Goal: Transaction & Acquisition: Purchase product/service

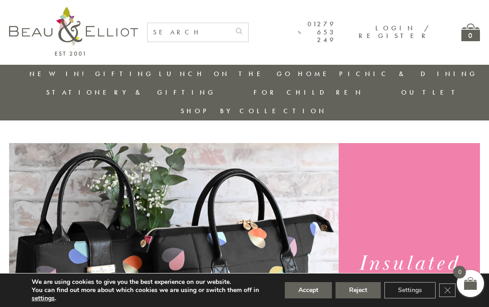
click at [348, 101] on link "Picnic Cool Bags & Family Picnic Sets" at bounding box center [388, 107] width 81 height 31
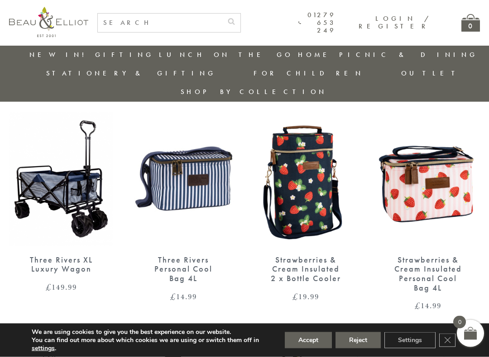
scroll to position [550, 0]
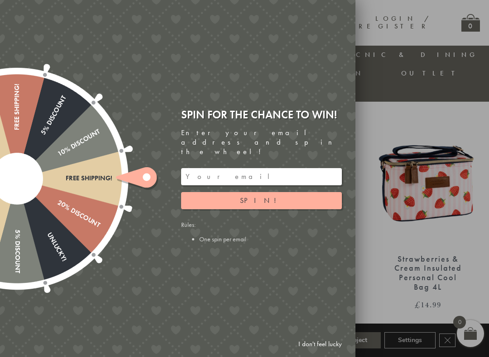
click at [329, 306] on link "I don't feel lucky" at bounding box center [320, 344] width 52 height 17
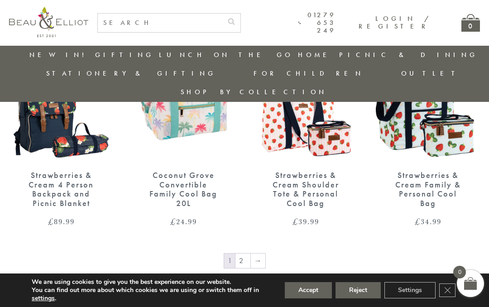
scroll to position [1345, 0]
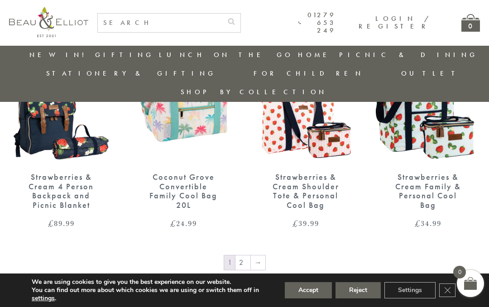
click at [263, 255] on link "→" at bounding box center [258, 262] width 14 height 14
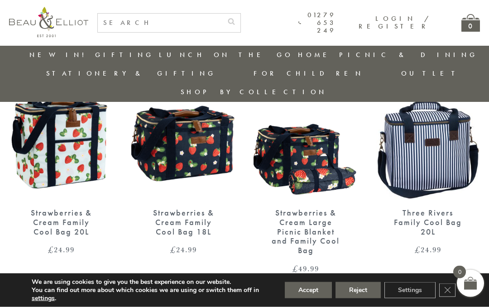
scroll to position [372, 0]
click at [382, 245] on div "£ 24.99" at bounding box center [428, 249] width 104 height 8
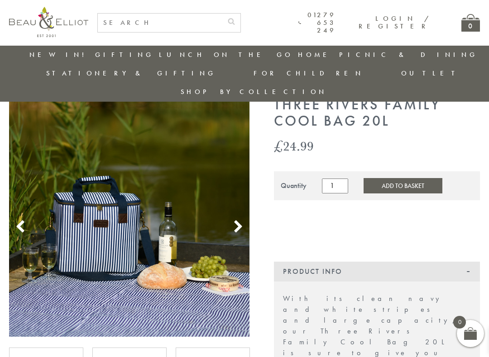
scroll to position [62, 0]
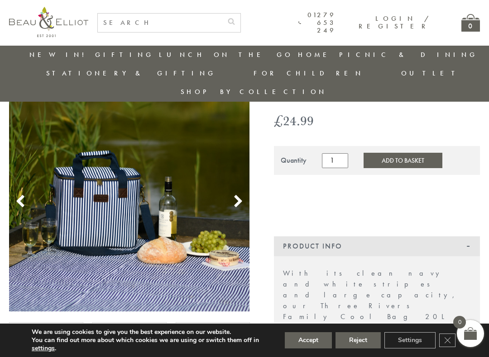
click at [242, 192] on img at bounding box center [129, 191] width 240 height 240
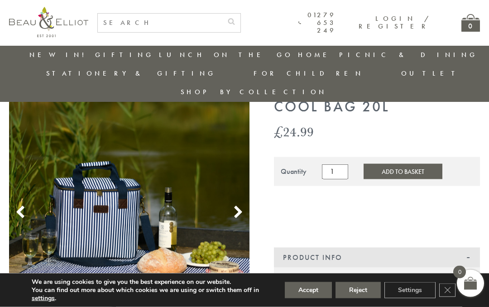
scroll to position [51, 0]
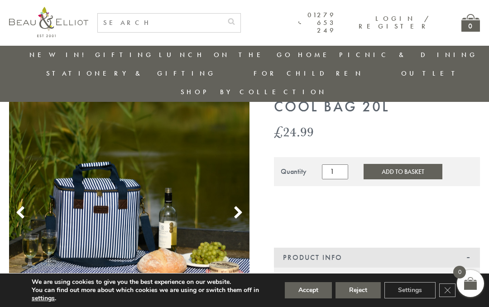
click at [348, 78] on link "Picnic Cool Bags & Family Picnic Sets" at bounding box center [388, 88] width 81 height 31
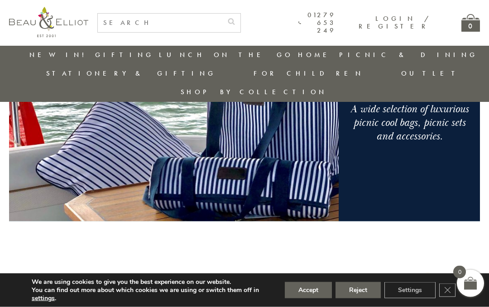
click at [314, 288] on button "Accept" at bounding box center [308, 290] width 47 height 16
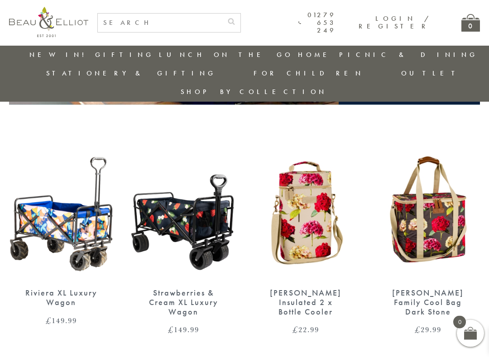
scroll to position [292, 0]
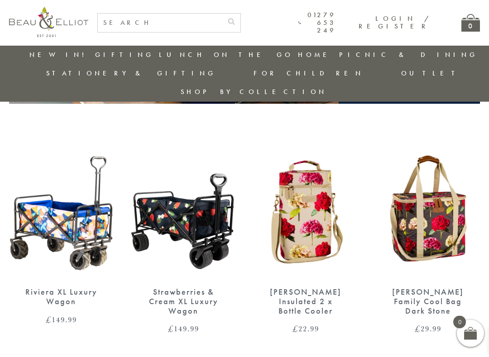
click at [452, 218] on img at bounding box center [428, 212] width 104 height 134
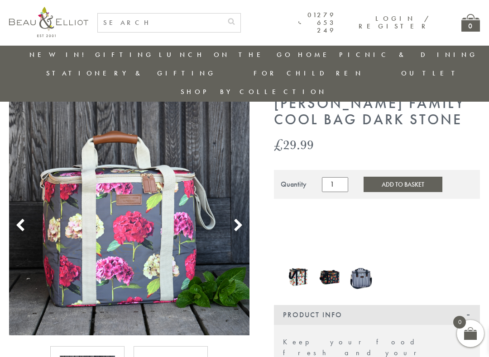
scroll to position [39, 0]
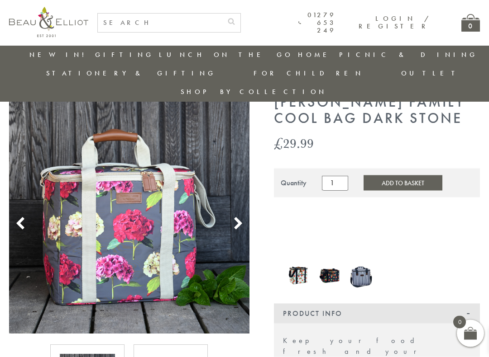
click at [302, 261] on img at bounding box center [298, 274] width 22 height 26
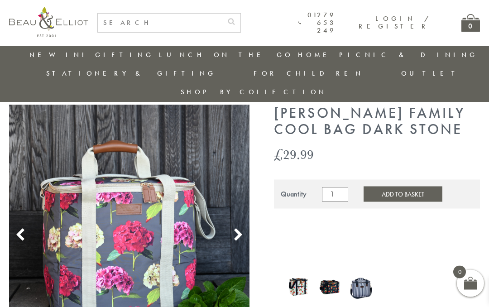
scroll to position [0, 0]
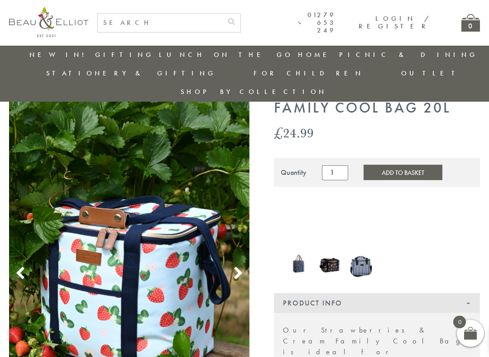
scroll to position [50, 0]
click at [335, 250] on img at bounding box center [330, 263] width 22 height 26
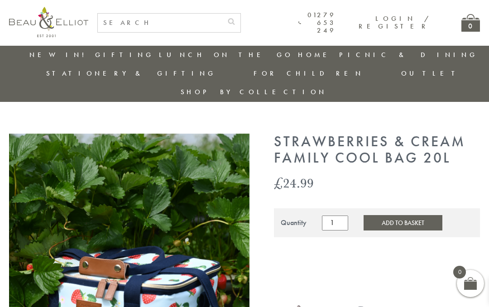
scroll to position [76, 0]
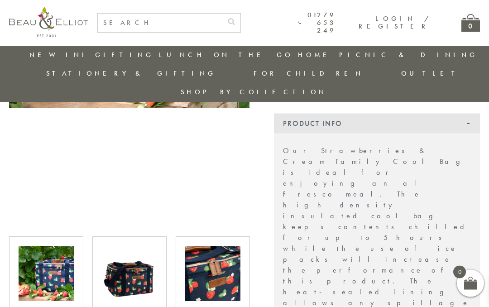
scroll to position [179, 0]
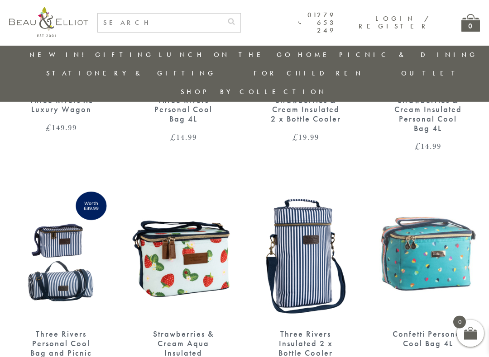
scroll to position [710, 0]
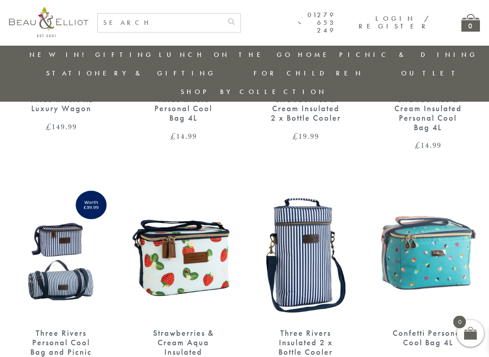
click at [457, 246] on img at bounding box center [428, 253] width 104 height 134
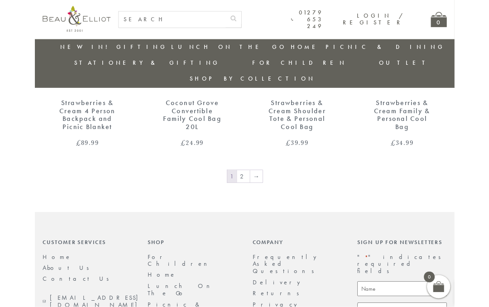
scroll to position [1396, 0]
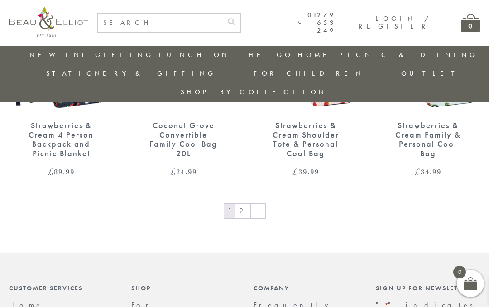
click at [260, 204] on link "→" at bounding box center [258, 211] width 14 height 14
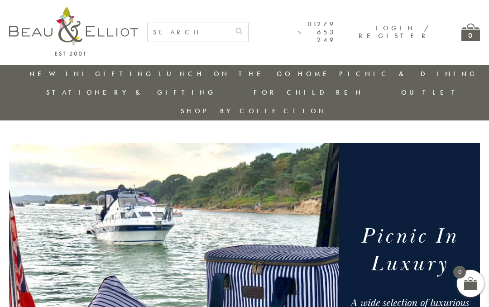
click at [461, 88] on link "Outlet" at bounding box center [431, 92] width 60 height 9
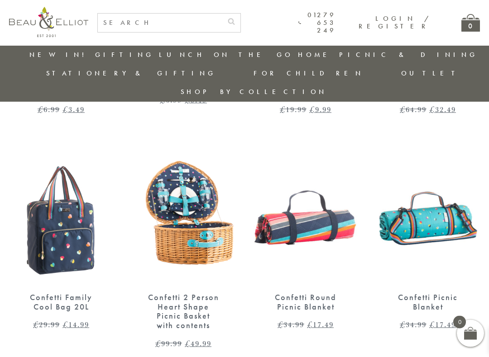
scroll to position [503, 0]
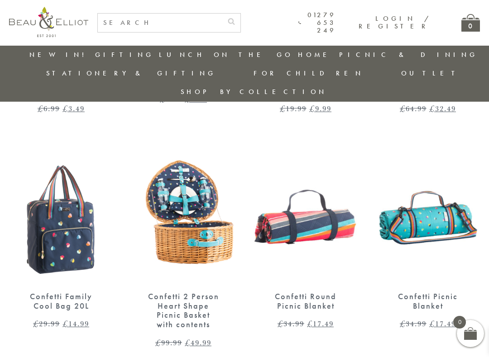
click at [71, 238] on img at bounding box center [61, 216] width 104 height 134
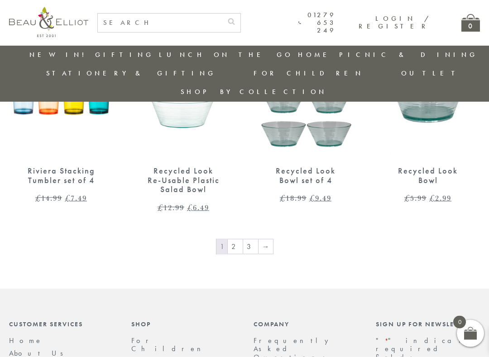
scroll to position [1329, 0]
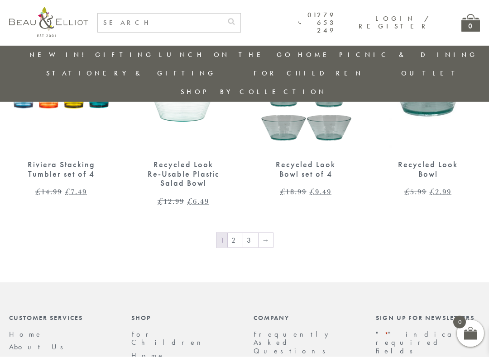
click at [266, 233] on link "→" at bounding box center [265, 240] width 14 height 14
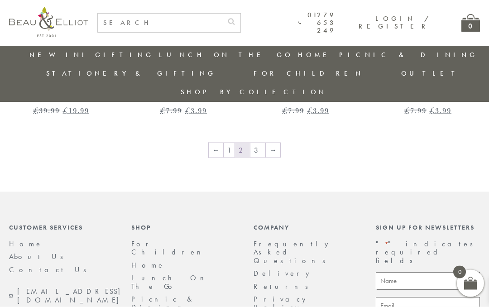
scroll to position [1363, 0]
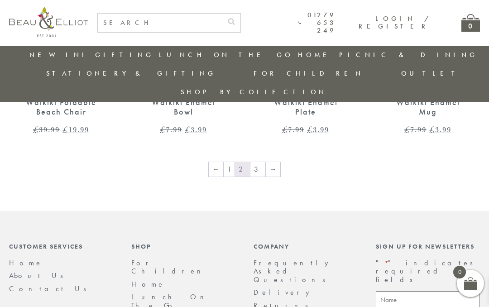
click at [274, 162] on link "→" at bounding box center [273, 169] width 14 height 14
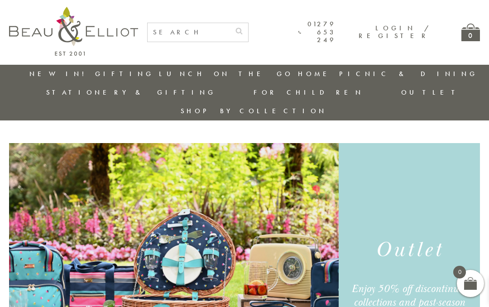
click at [176, 32] on input "text" at bounding box center [189, 32] width 82 height 19
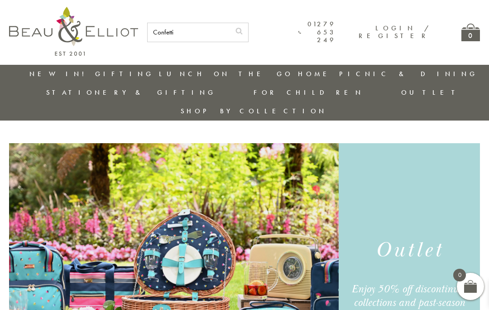
type input "Confetti"
click at [248, 29] on button "submit" at bounding box center [239, 30] width 18 height 14
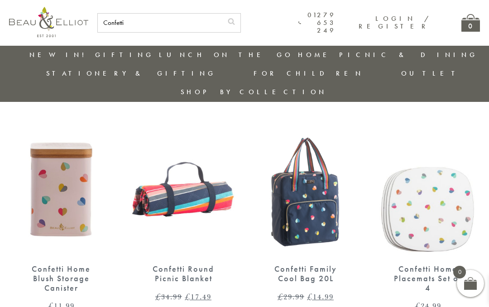
scroll to position [713, 0]
click at [319, 204] on img at bounding box center [305, 188] width 104 height 134
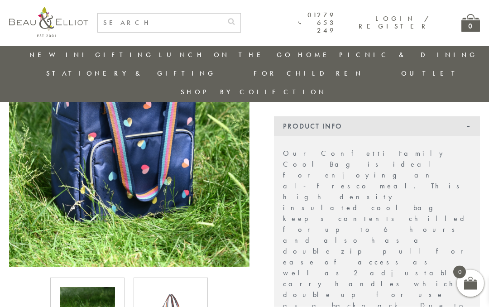
scroll to position [225, 0]
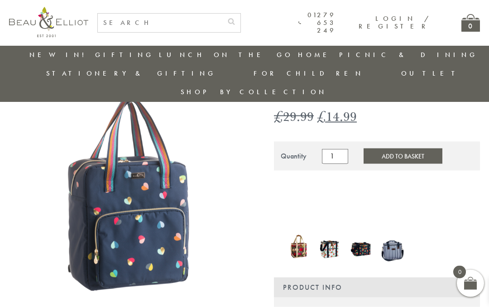
scroll to position [65, 0]
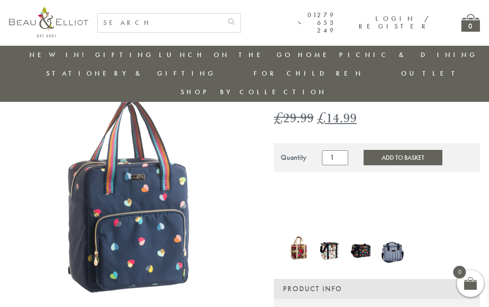
click at [300, 233] on img at bounding box center [298, 248] width 22 height 30
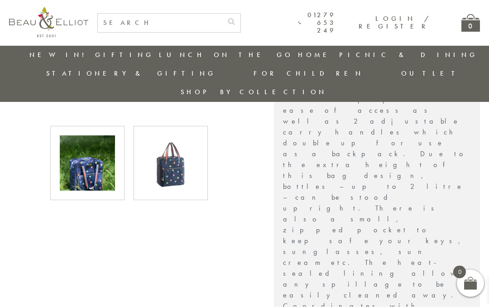
scroll to position [348, 0]
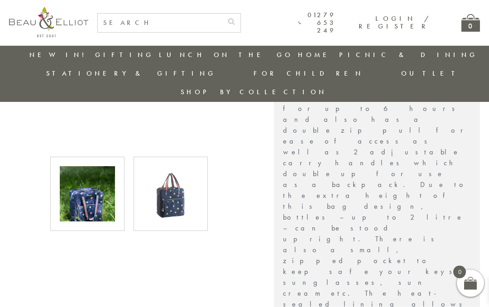
click at [190, 181] on img at bounding box center [170, 194] width 55 height 55
click at [180, 192] on img at bounding box center [170, 194] width 55 height 55
click at [183, 198] on img at bounding box center [170, 194] width 55 height 55
click at [90, 190] on img at bounding box center [87, 194] width 55 height 55
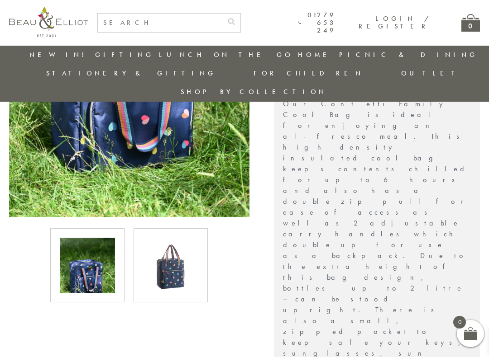
scroll to position [304, 0]
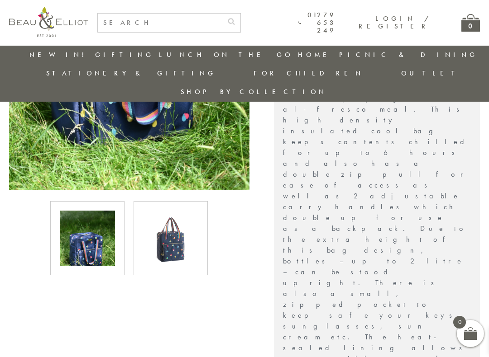
click at [183, 239] on img at bounding box center [170, 238] width 55 height 55
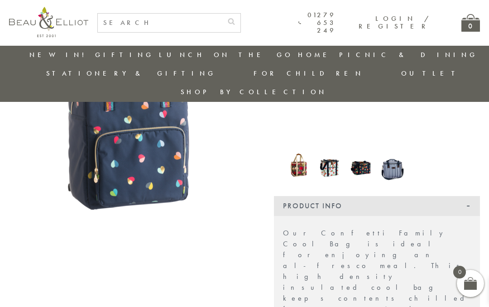
scroll to position [147, 0]
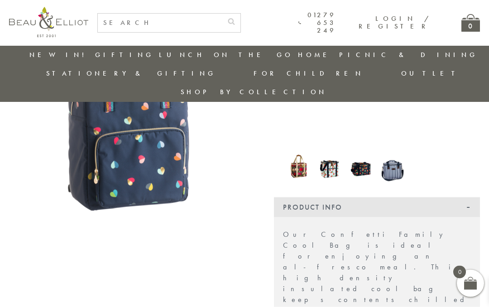
click at [302, 153] on img at bounding box center [298, 167] width 22 height 30
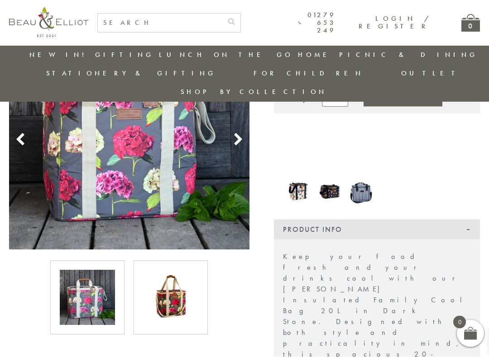
scroll to position [124, 0]
click at [335, 177] on img at bounding box center [330, 189] width 22 height 26
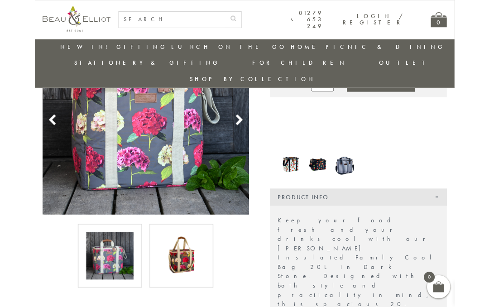
scroll to position [149, 0]
